Goal: Information Seeking & Learning: Learn about a topic

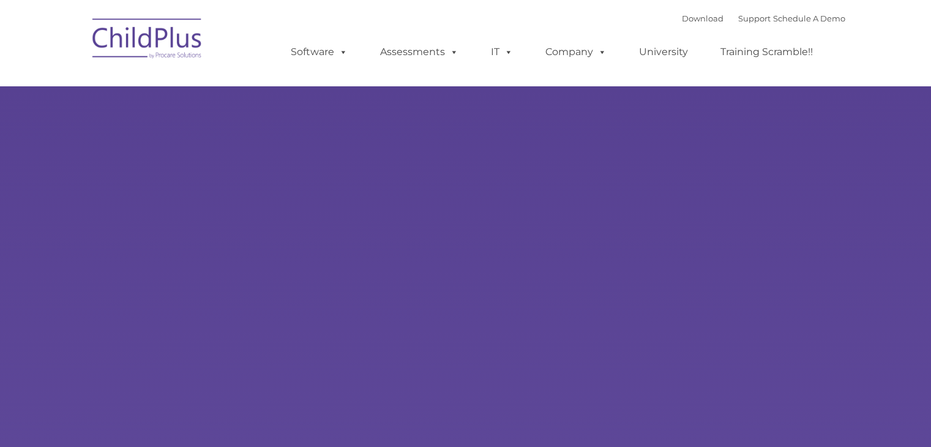
select select "MEDIUM"
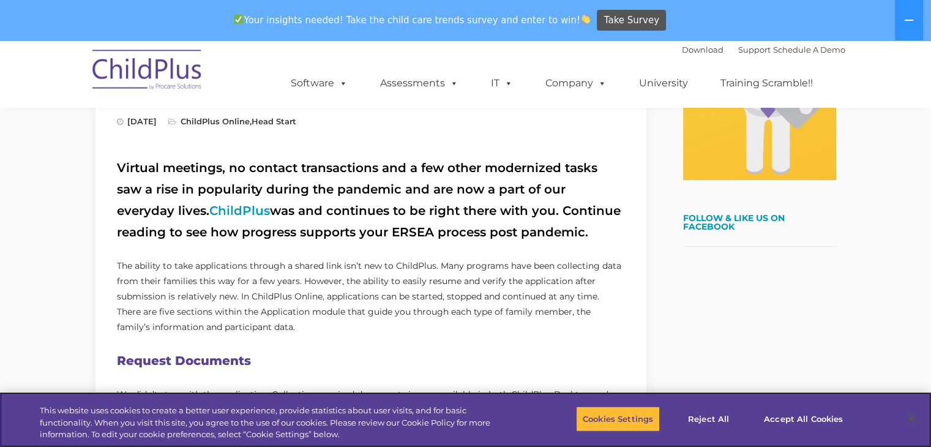
scroll to position [781, 0]
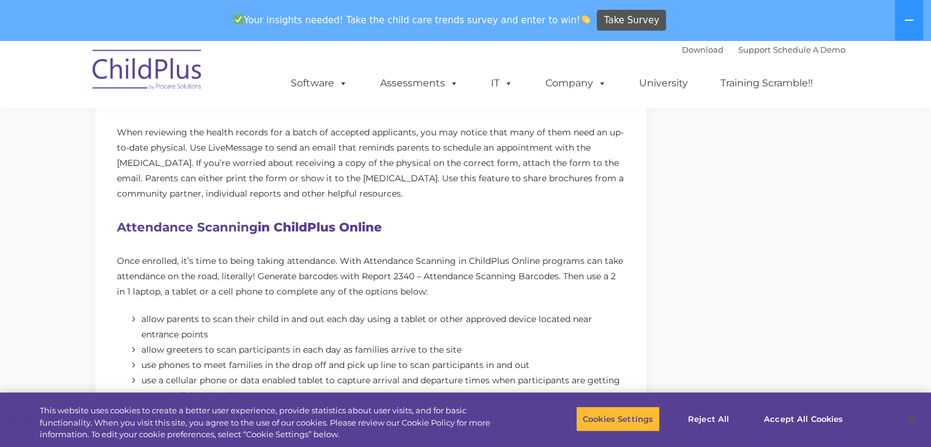
click at [926, 211] on div "Efficiency Boost: ChildPlus Online’s Enhanced Family Pre-Application [DATE] Chi…" at bounding box center [465, 263] width 931 height 2008
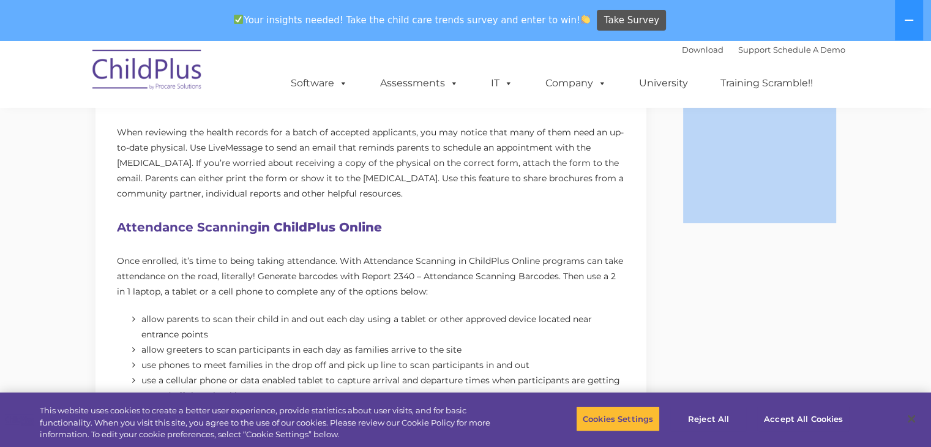
click at [925, 210] on div "Efficiency Boost: ChildPlus Online’s Enhanced Family Pre-Application [DATE] Chi…" at bounding box center [465, 263] width 931 height 2008
drag, startPoint x: 925, startPoint y: 210, endPoint x: 935, endPoint y: 264, distance: 55.5
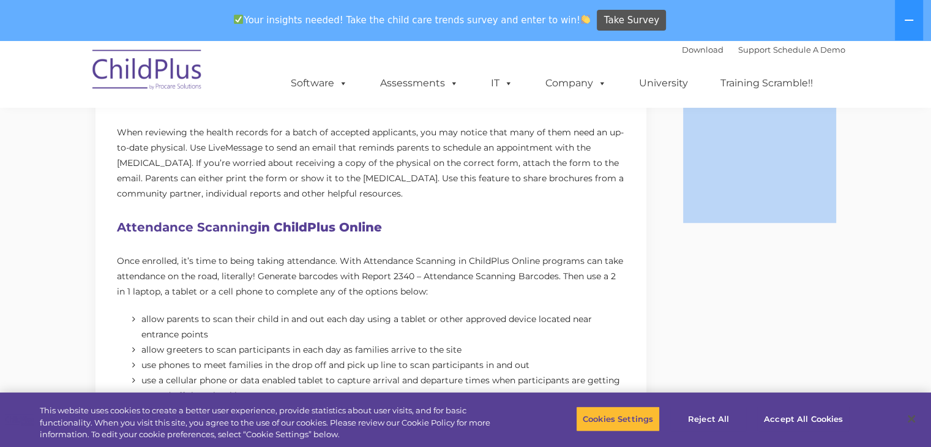
click at [931, 264] on html "Download Support | Schedule A Demo  MENU MENU Software ChildPlus: The original…" at bounding box center [465, 394] width 931 height 2270
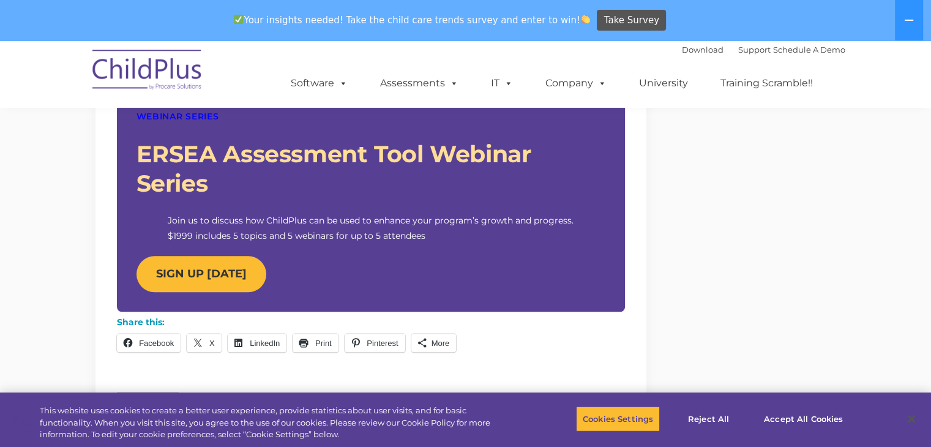
scroll to position [1171, 0]
